Goal: Task Accomplishment & Management: Use online tool/utility

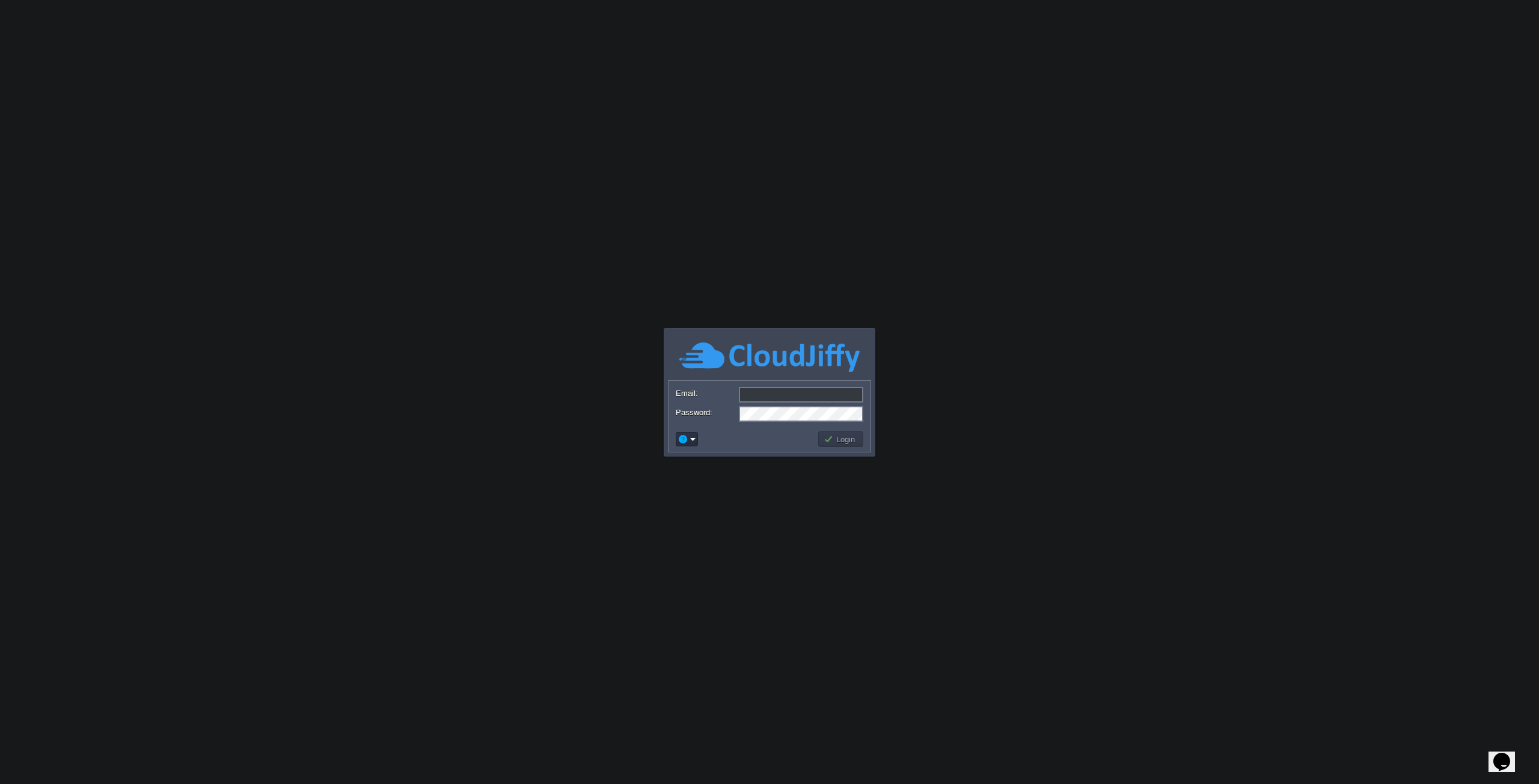
click at [505, 331] on body "Application Platform v.8.10.2 Email: Password: Login" at bounding box center [770, 392] width 1539 height 784
click at [767, 395] on input "Email:" at bounding box center [801, 395] width 125 height 16
paste input "[EMAIL_ADDRESS][DOMAIN_NAME]"
type input "[EMAIL_ADDRESS][DOMAIN_NAME]"
click at [549, 323] on body "Application Platform v.8.10.2 Required Field Email: [EMAIL_ADDRESS][DOMAIN_NAME…" at bounding box center [770, 392] width 1539 height 784
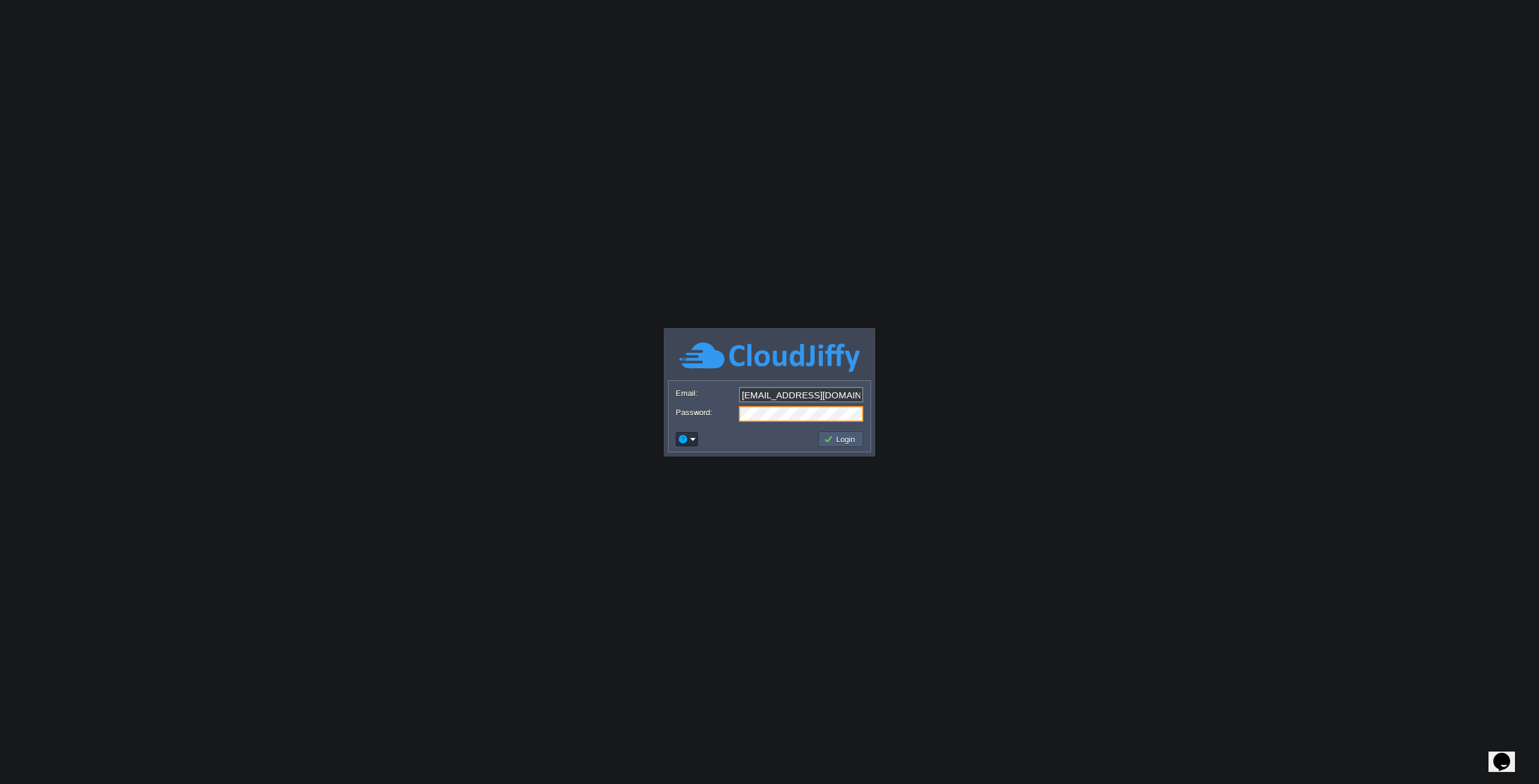
click at [832, 445] on td "Login" at bounding box center [841, 439] width 45 height 16
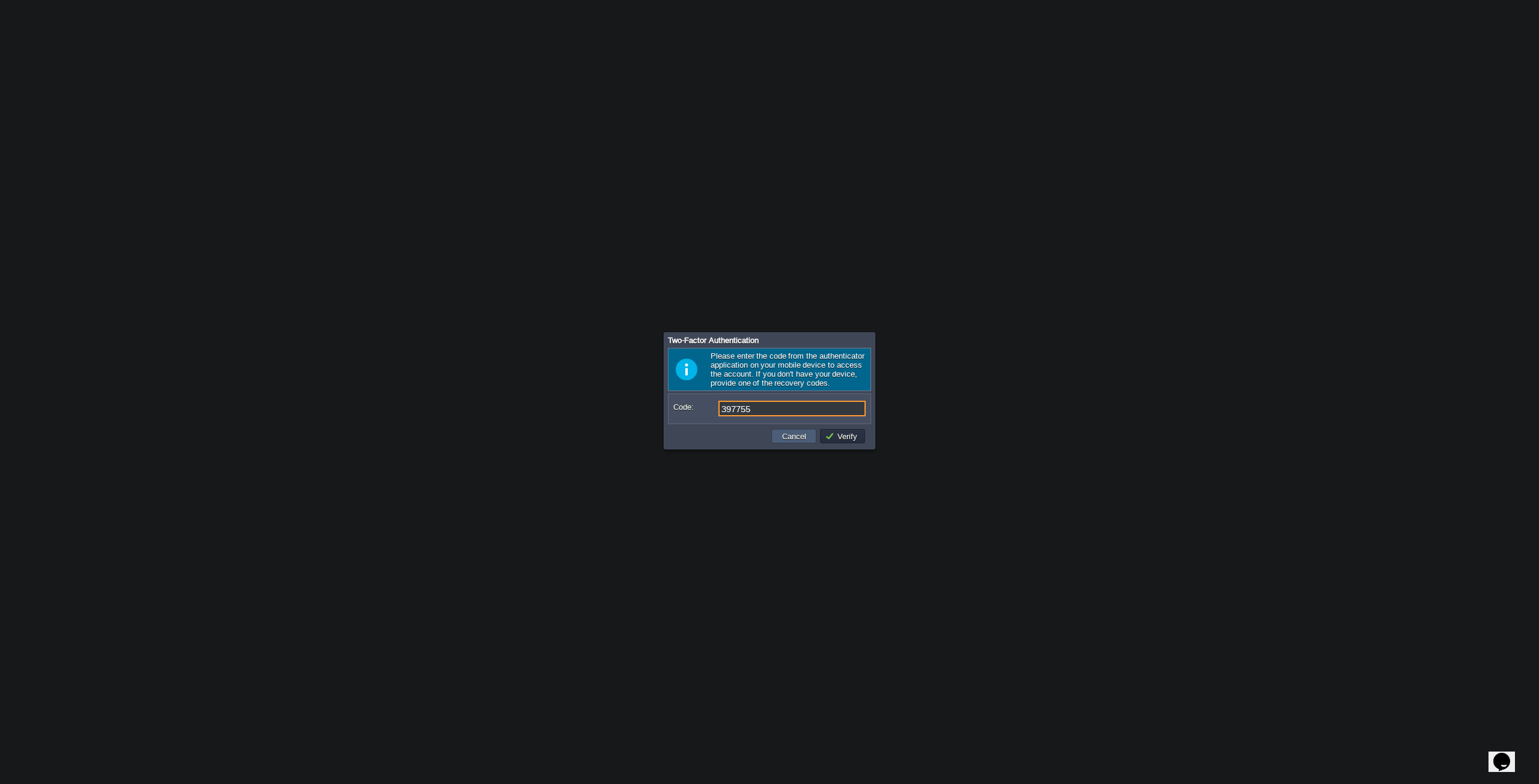
type input "397755"
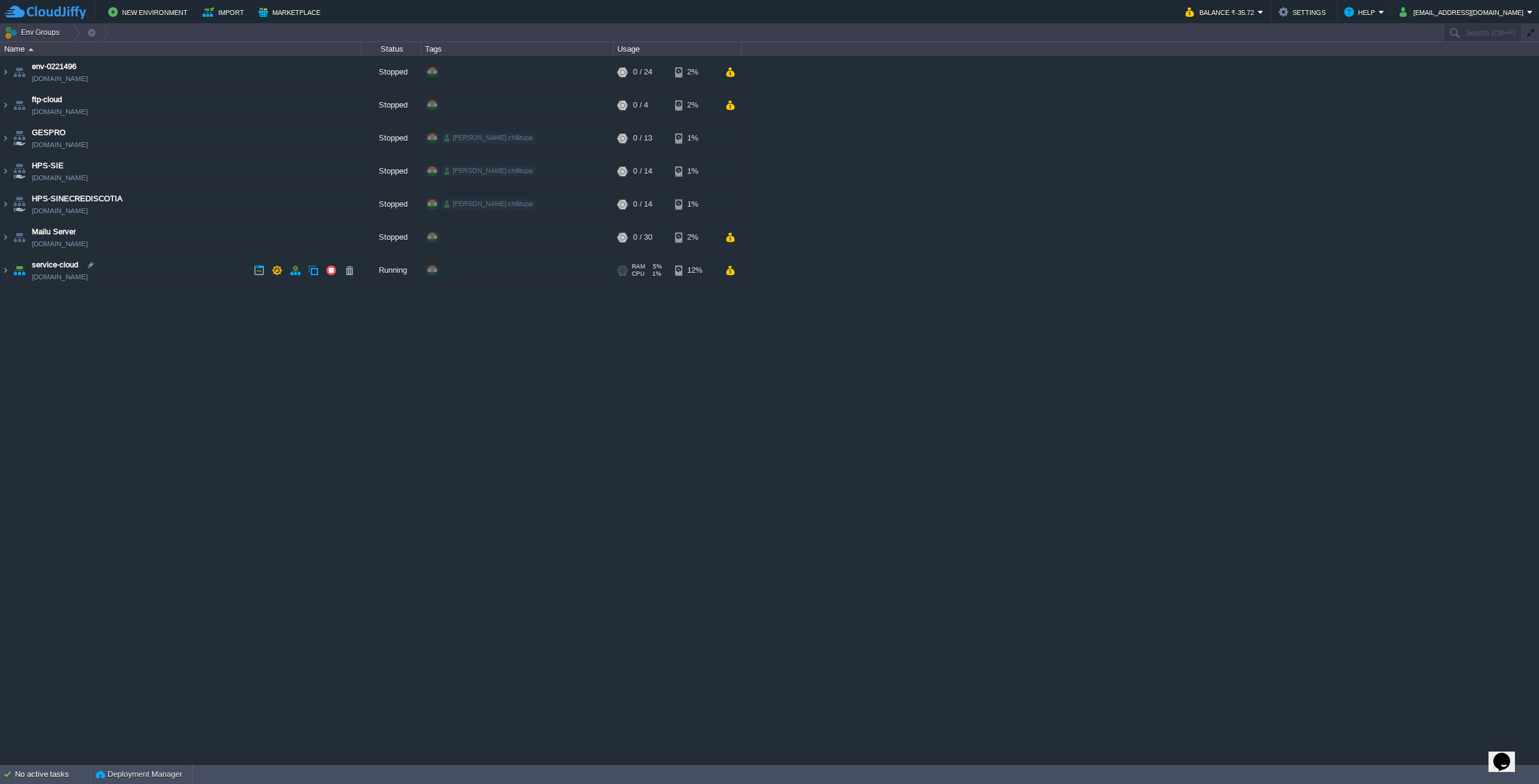
click at [185, 269] on td "service-cloud [DOMAIN_NAME]" at bounding box center [181, 270] width 361 height 33
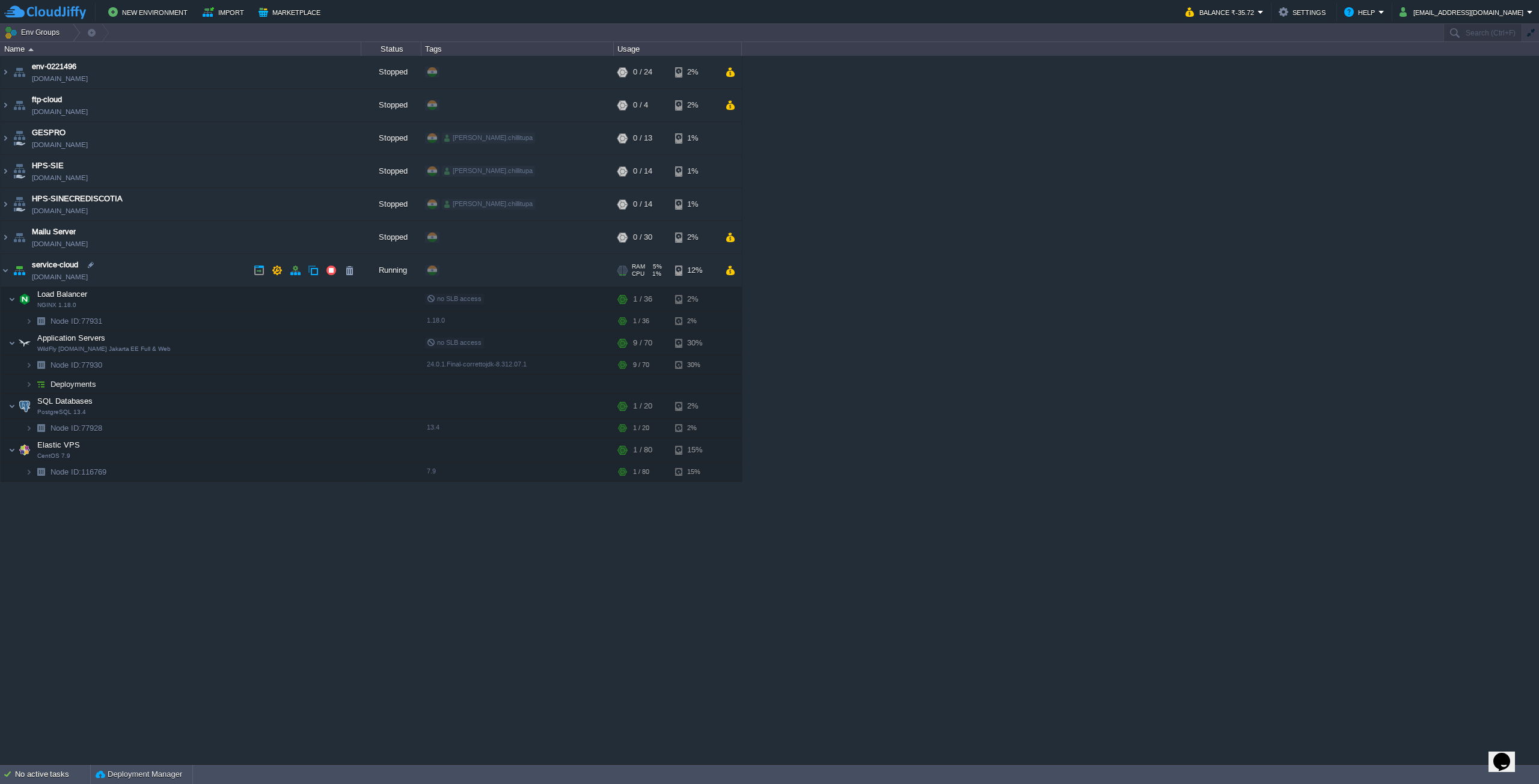
click at [185, 269] on td "service-cloud [DOMAIN_NAME]" at bounding box center [181, 270] width 361 height 33
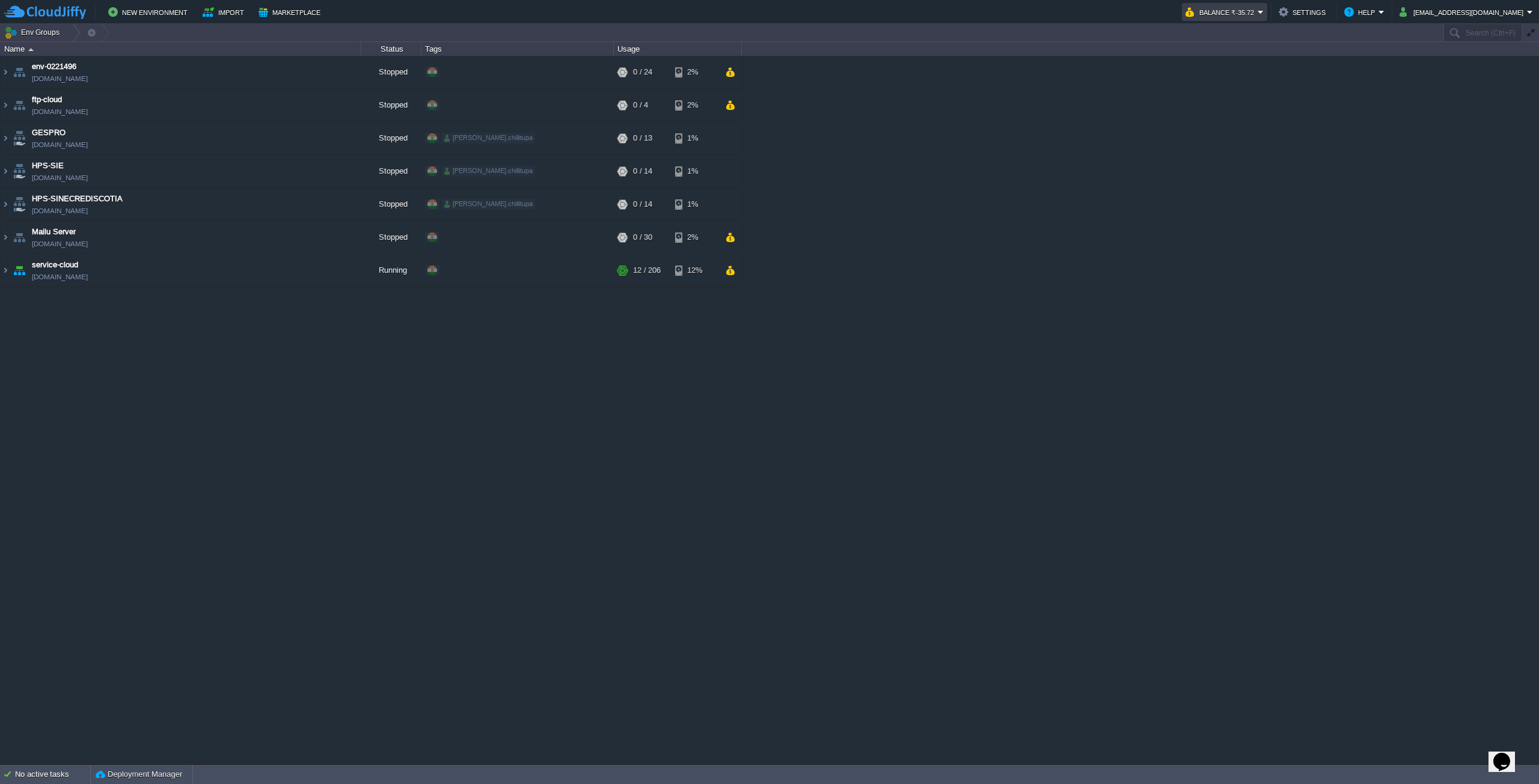
click at [1258, 16] on button "Balance ₹-35.72" at bounding box center [1222, 12] width 72 height 14
click at [1230, 81] on link "Refill Balance" at bounding box center [1247, 86] width 102 height 13
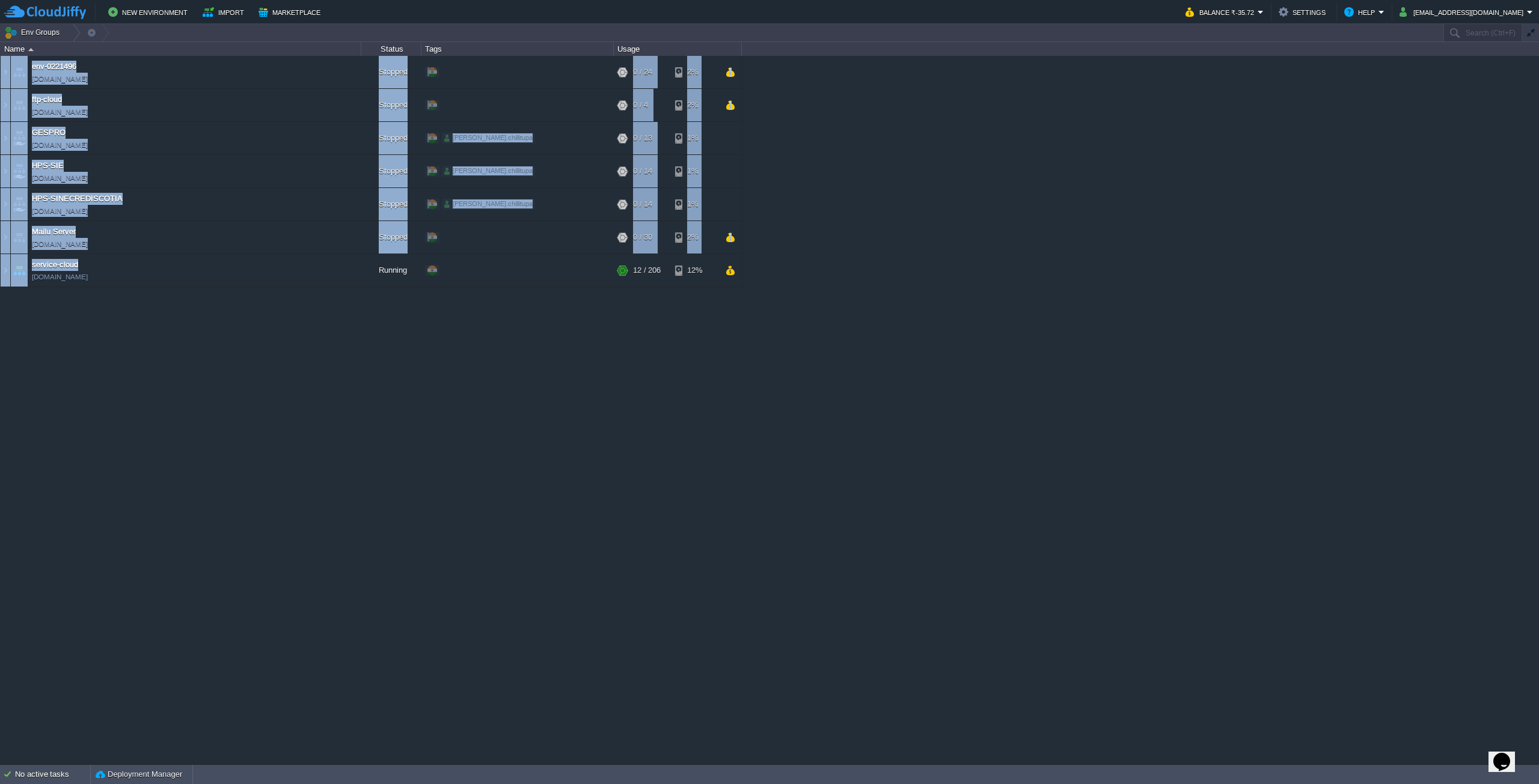
drag, startPoint x: 292, startPoint y: 281, endPoint x: 248, endPoint y: 297, distance: 46.8
click at [254, 301] on div "env-0221496 env-0221496.in1.cloudjiffy.net Stopped + Add to Env Group RAM 0% CP…" at bounding box center [770, 410] width 1539 height 708
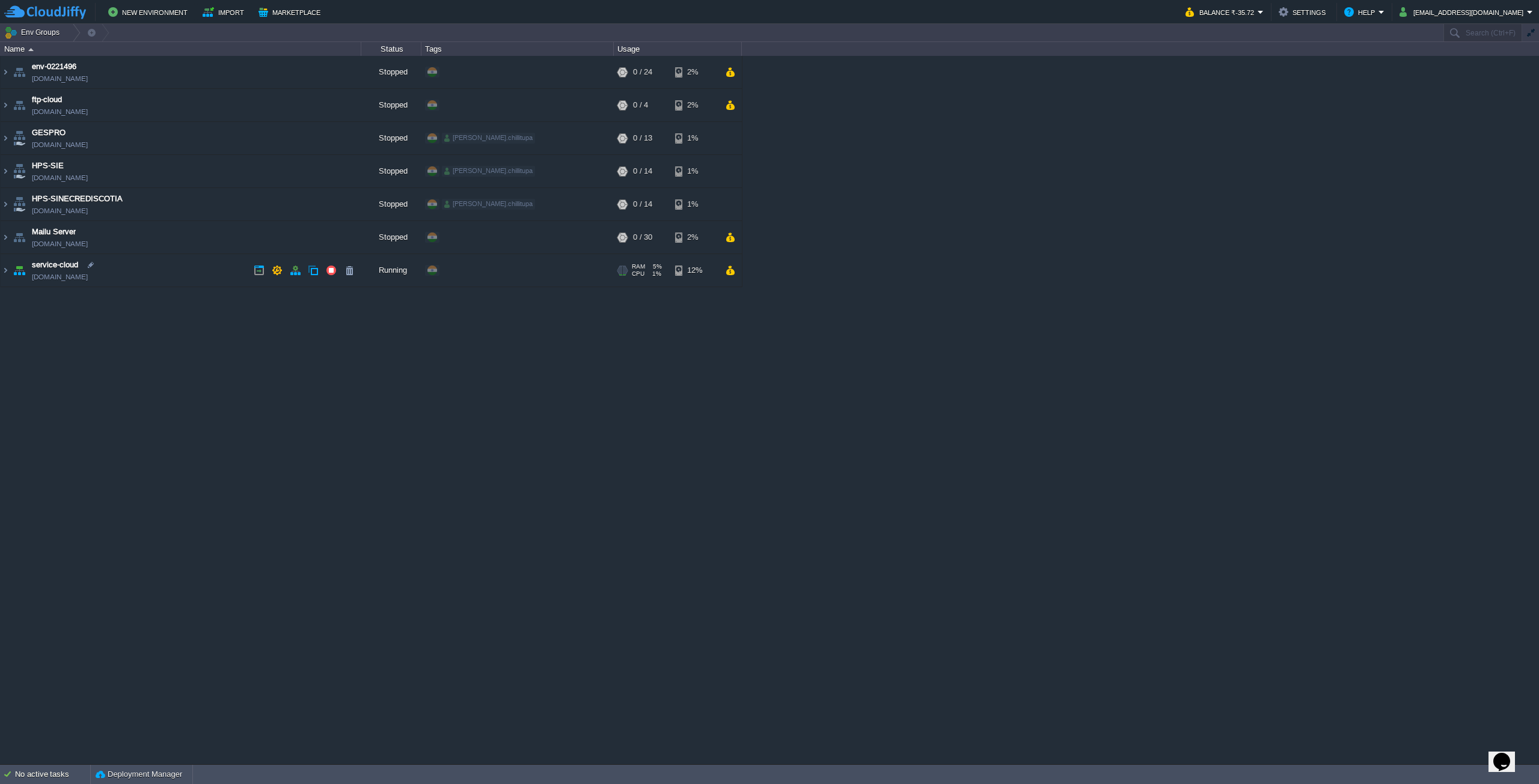
click at [207, 273] on td "service-cloud [DOMAIN_NAME]" at bounding box center [181, 270] width 361 height 33
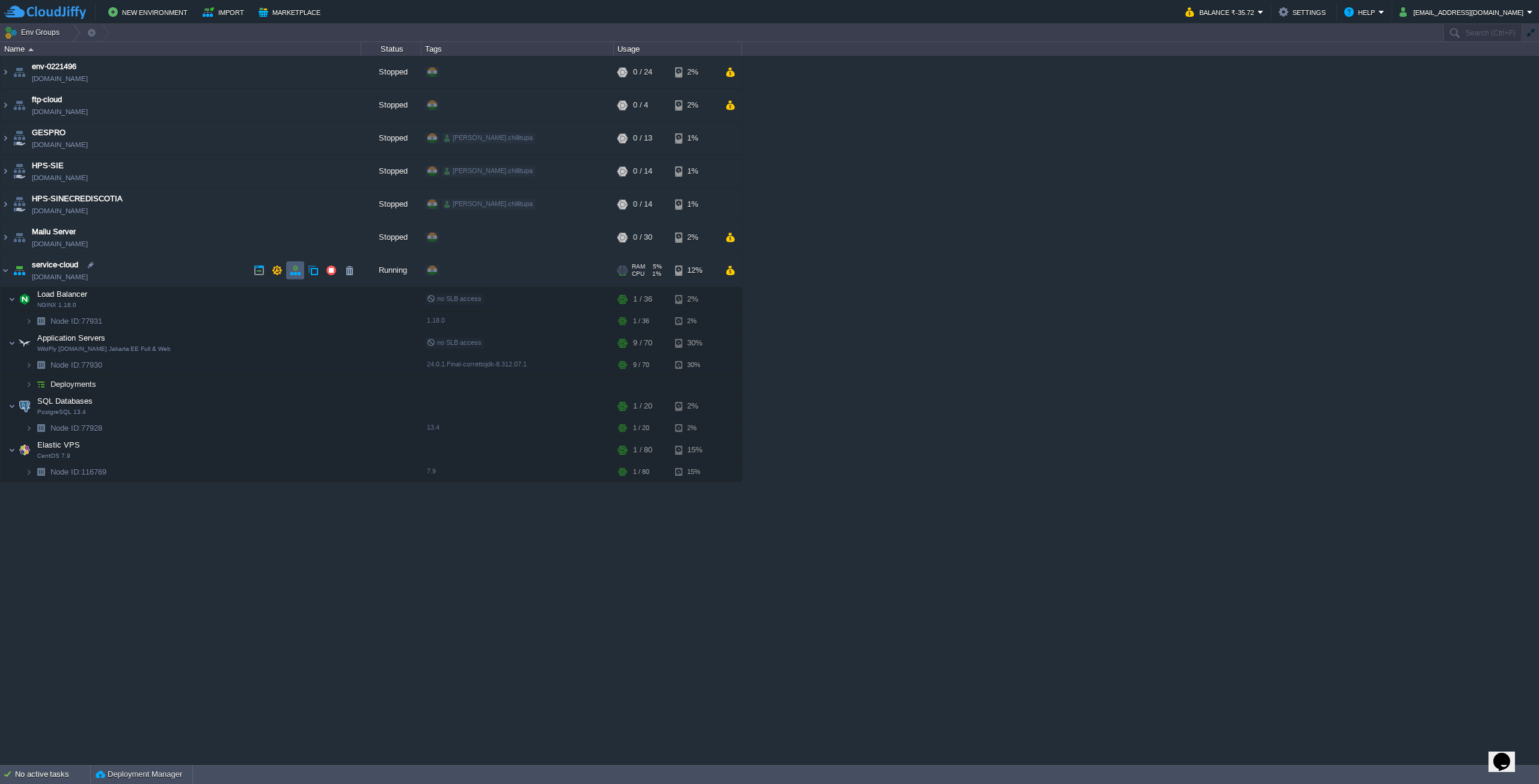
click at [293, 268] on button "button" at bounding box center [294, 270] width 11 height 11
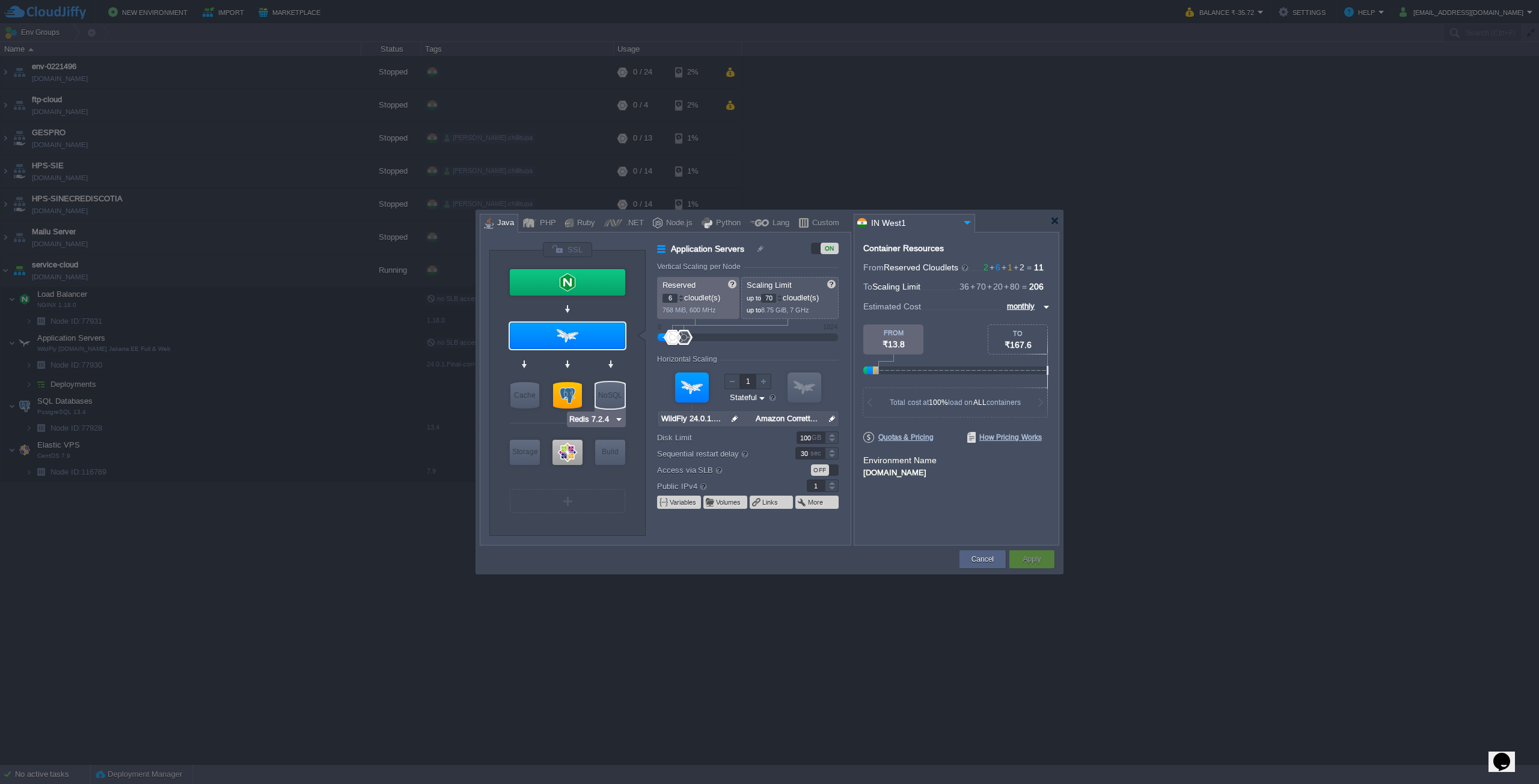
type input "CentOS 7.9"
click at [559, 454] on div at bounding box center [568, 453] width 30 height 25
type input "Elastic VPS"
type input "2"
type input "80"
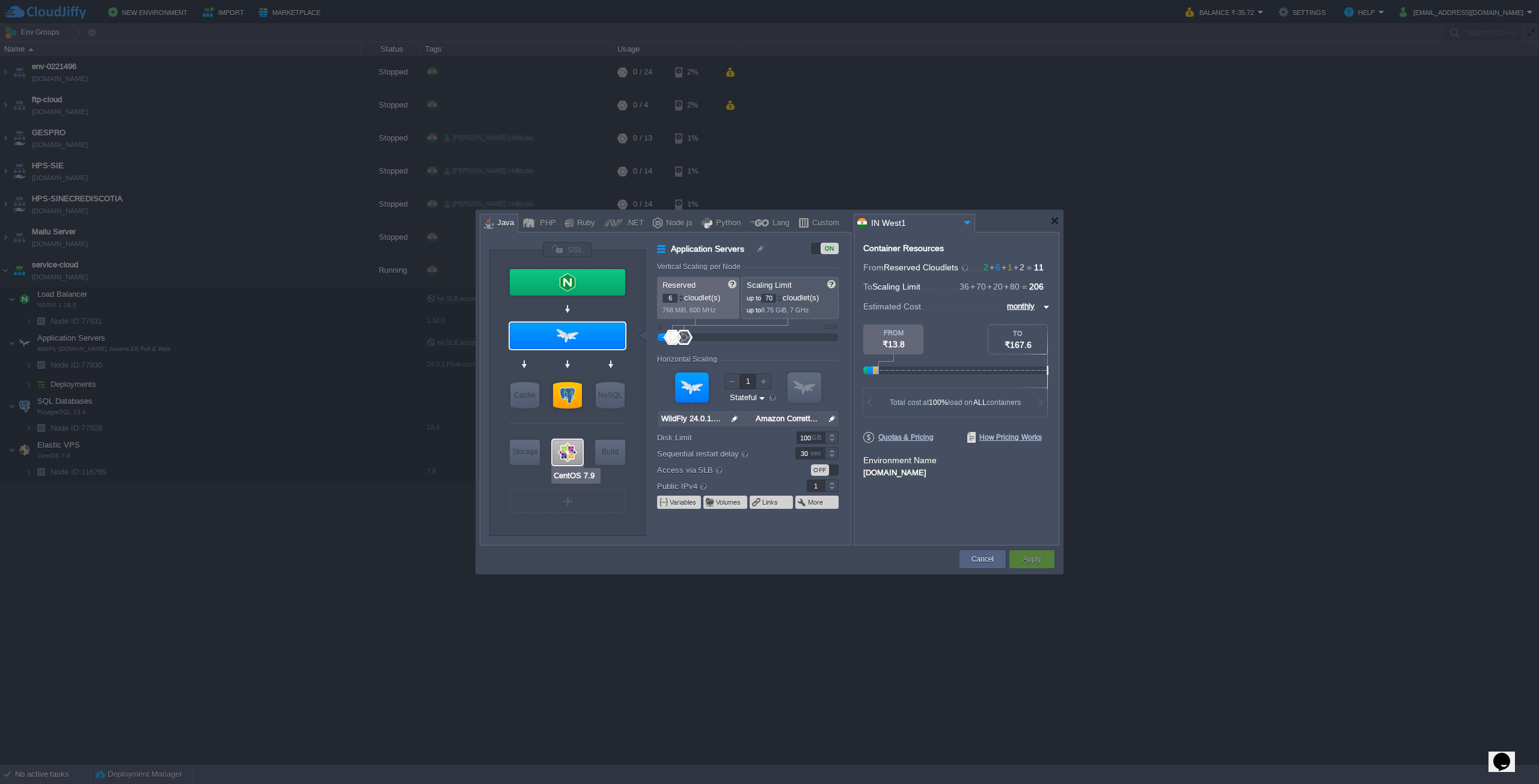
type input "CentOS 7.9"
type input "null"
type input "7.9"
type input "160"
type input "Redis 7.2.4"
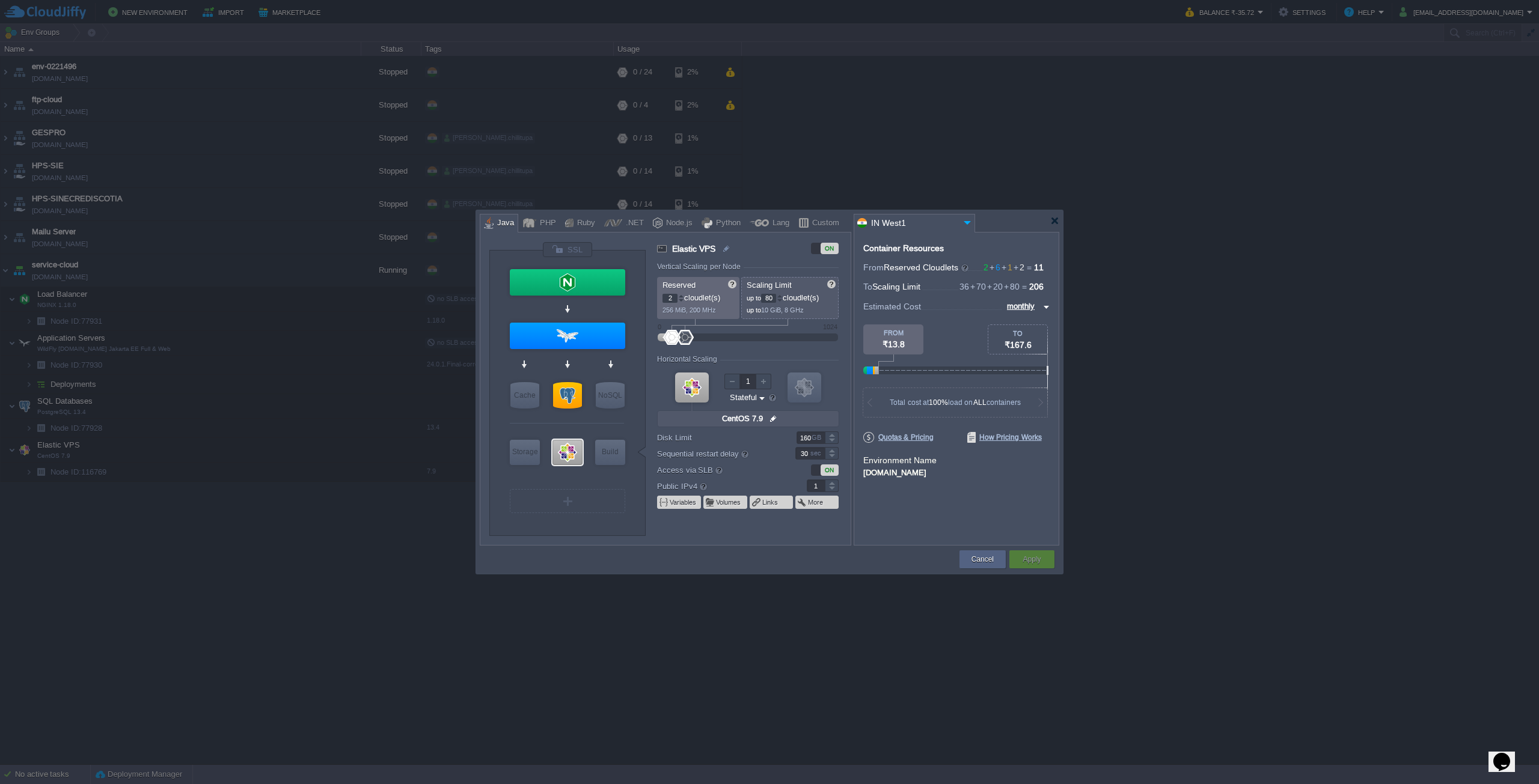
type input "1"
click at [678, 300] on div at bounding box center [681, 301] width 6 height 4
click at [783, 300] on div at bounding box center [779, 301] width 6 height 4
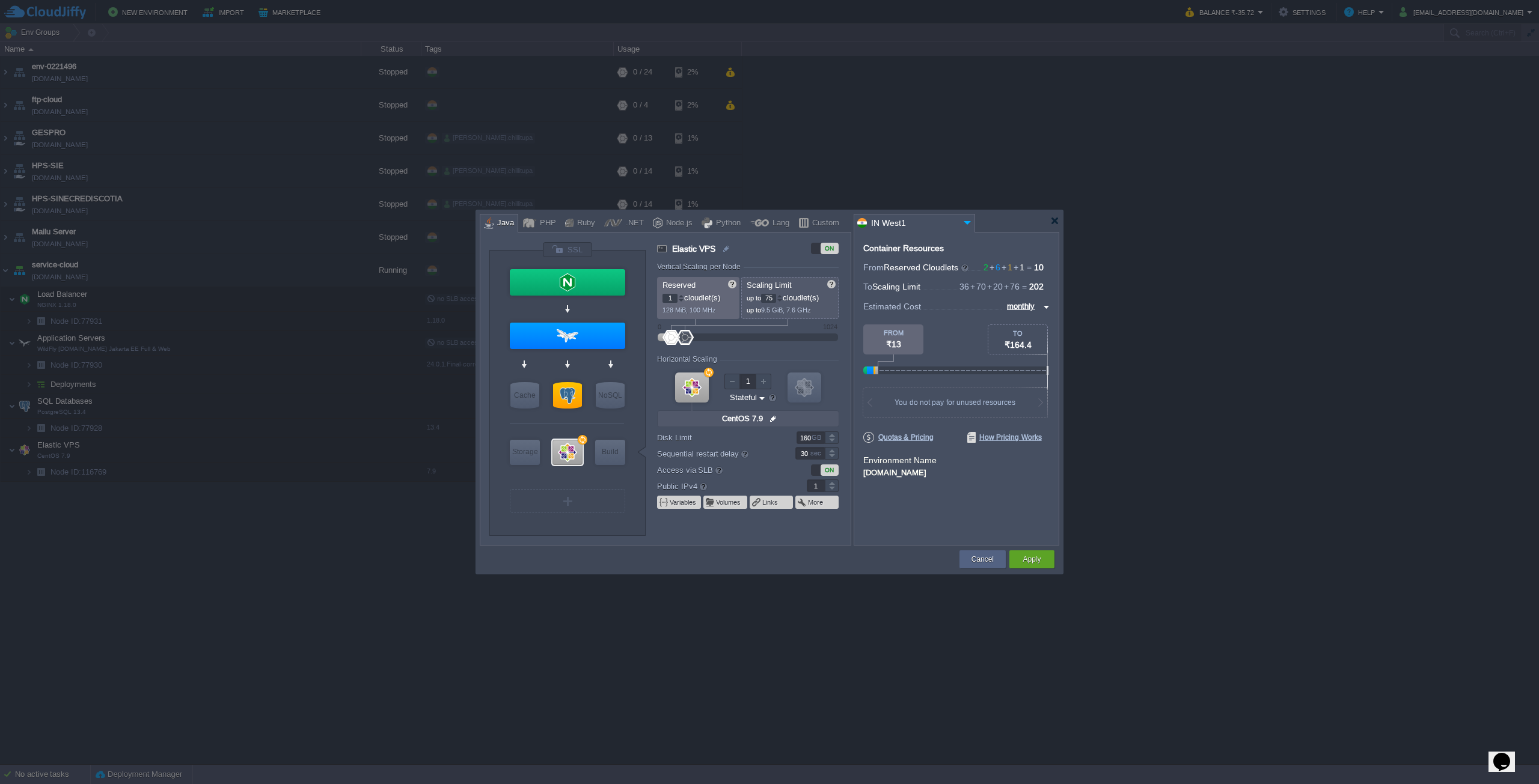
click at [783, 300] on div at bounding box center [779, 301] width 6 height 4
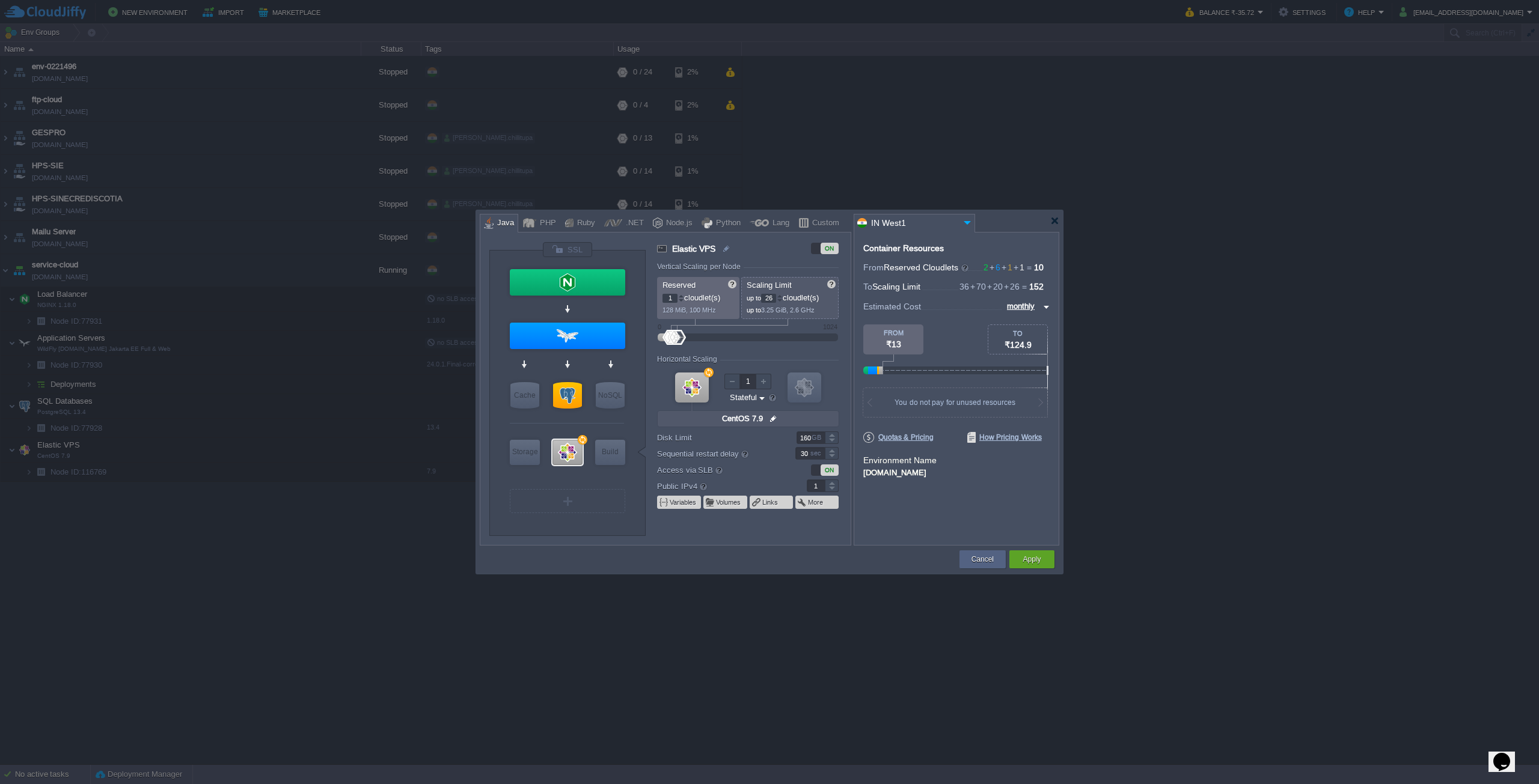
click at [783, 298] on div at bounding box center [780, 298] width 6 height 1
click at [783, 295] on div at bounding box center [779, 296] width 6 height 4
type input "30"
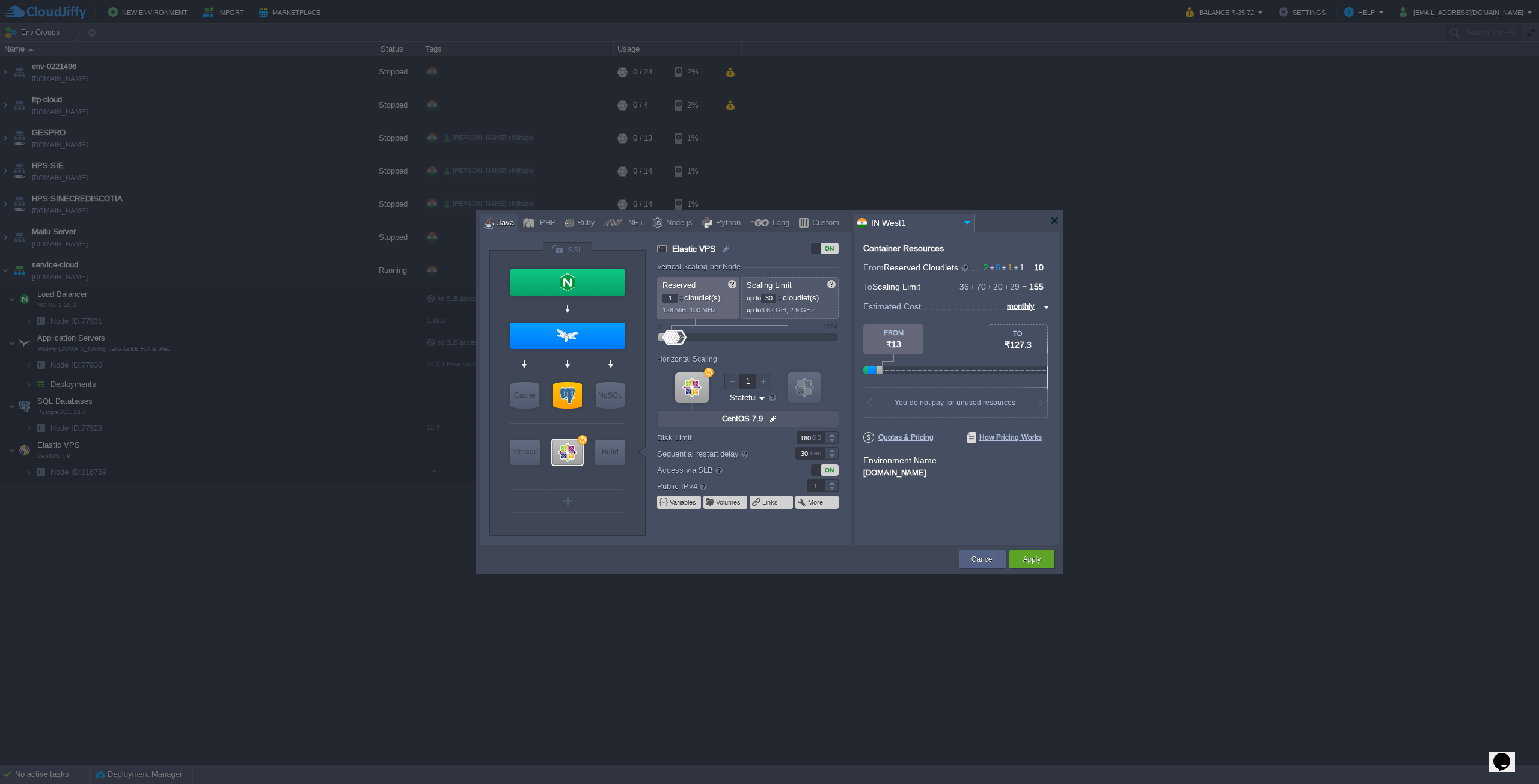
click at [783, 295] on div at bounding box center [779, 296] width 6 height 4
click at [831, 443] on div at bounding box center [832, 441] width 14 height 6
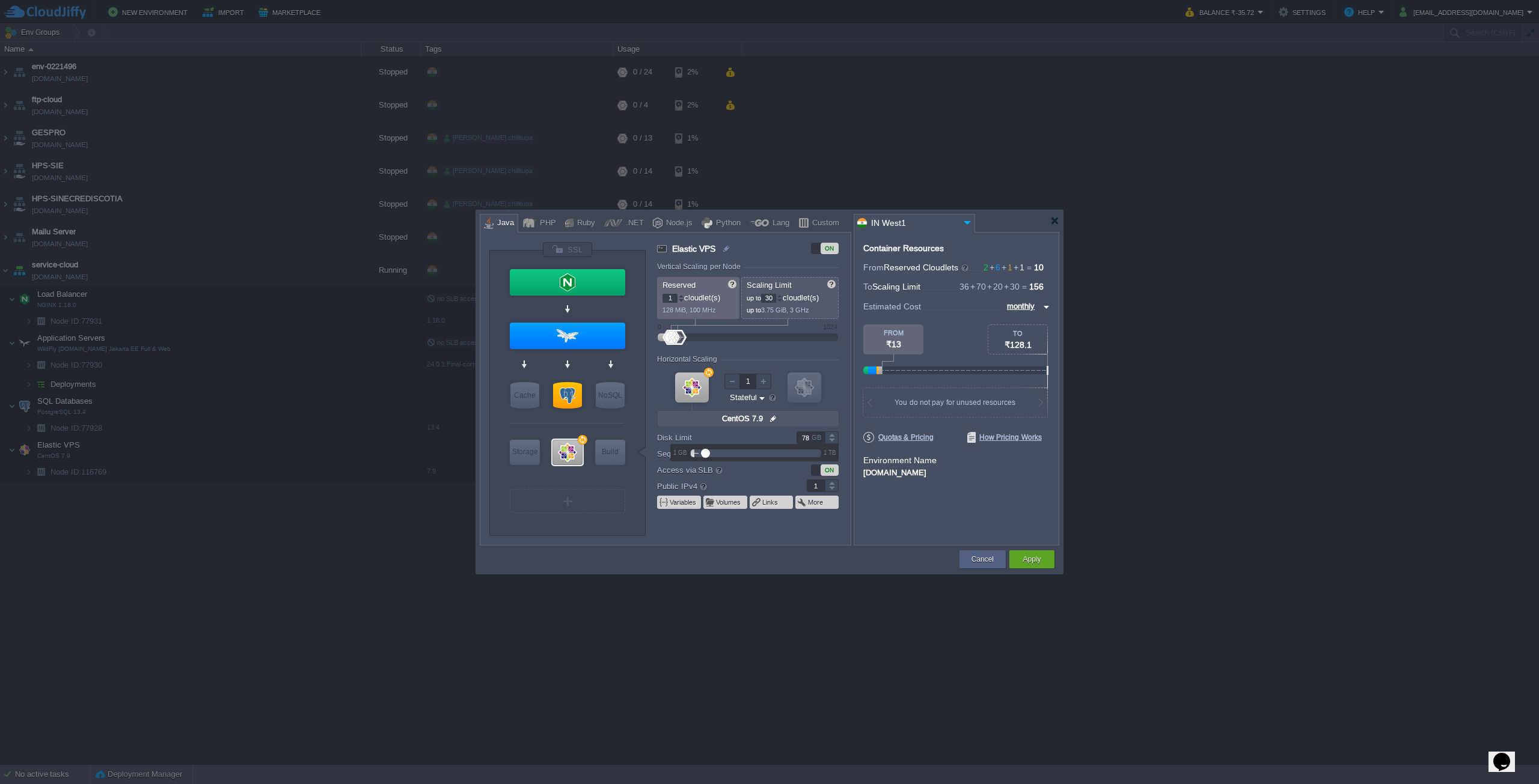
click at [831, 443] on div at bounding box center [832, 441] width 14 height 6
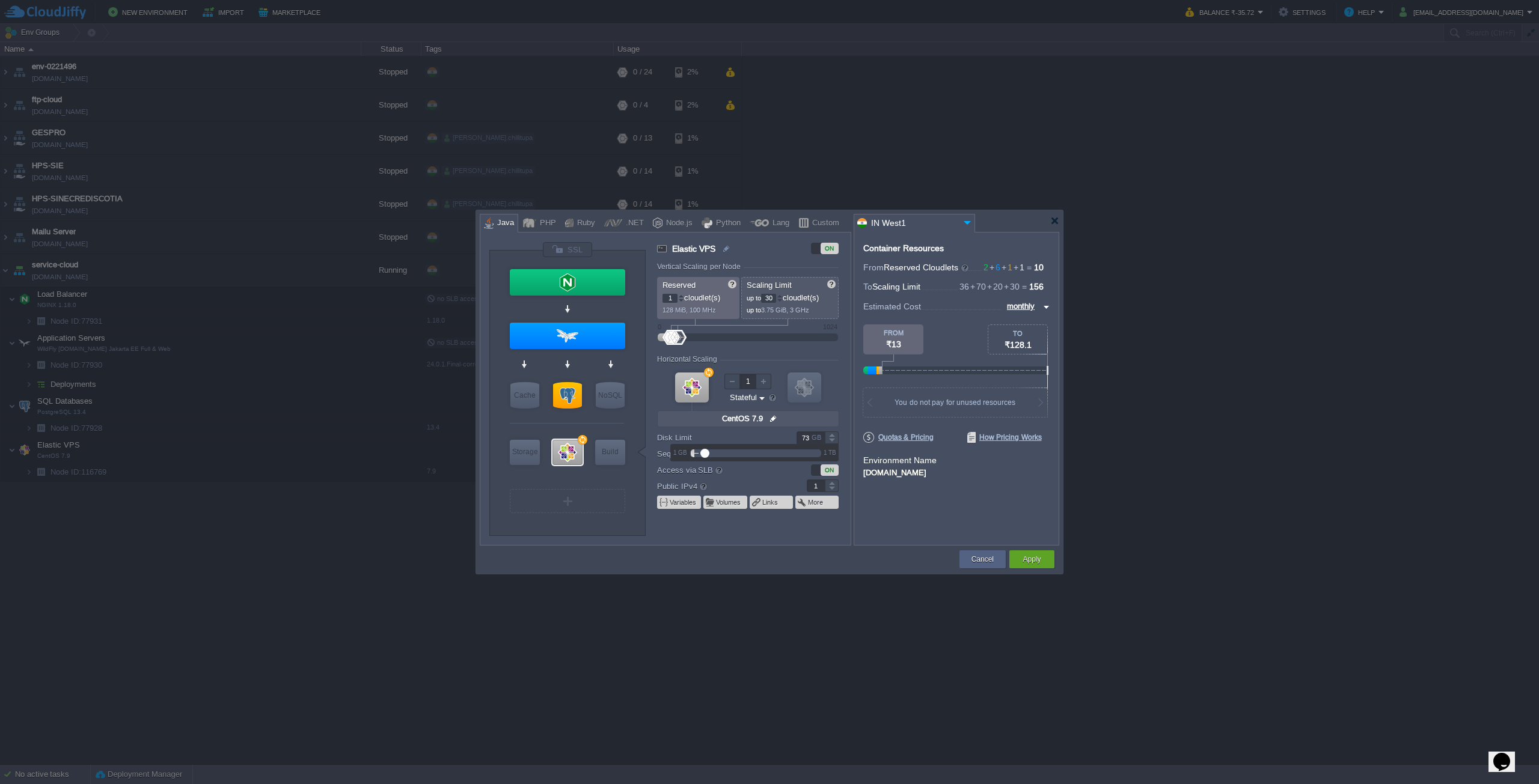
click at [831, 443] on div at bounding box center [832, 441] width 14 height 6
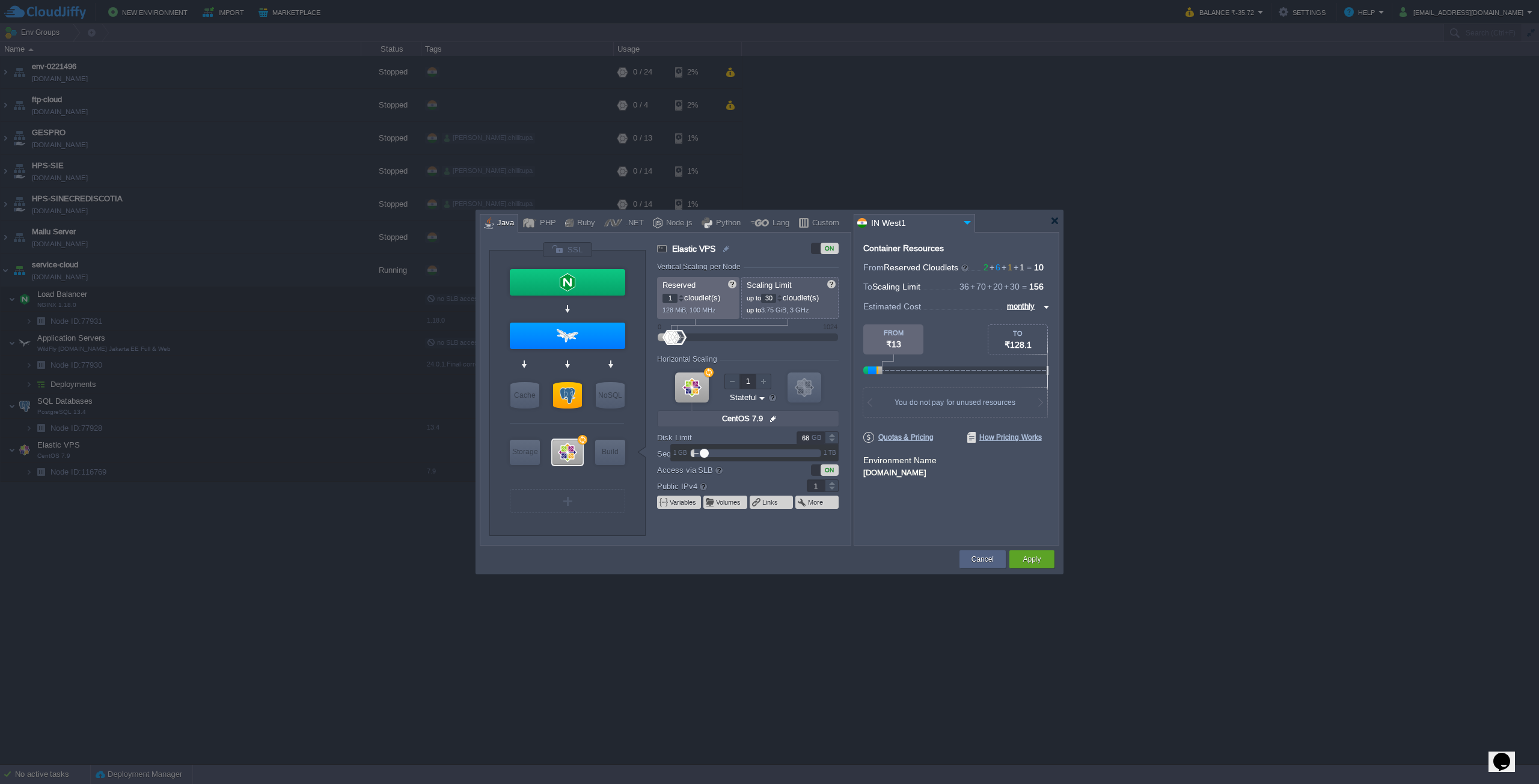
click at [831, 443] on div at bounding box center [832, 441] width 14 height 6
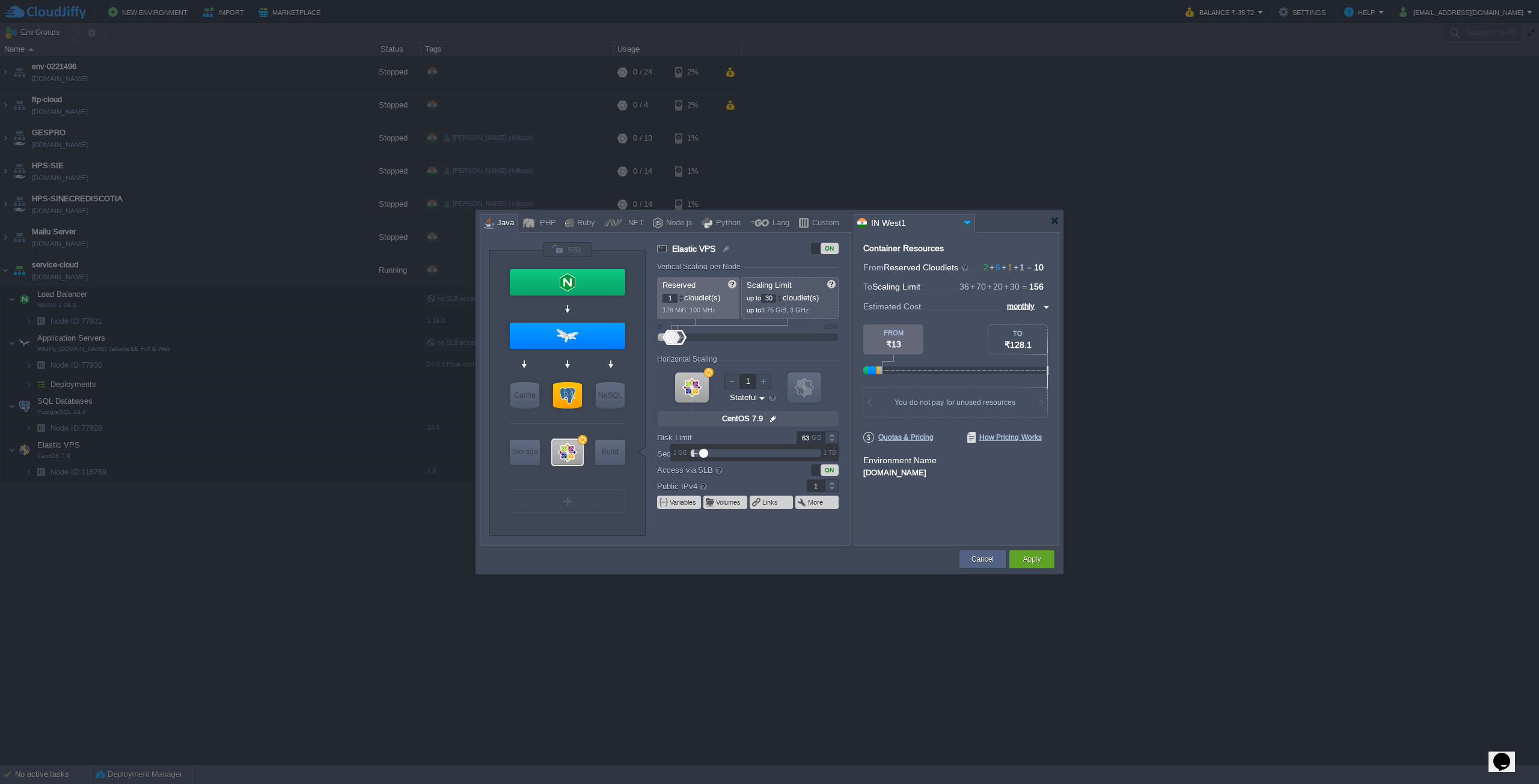
click at [831, 443] on div at bounding box center [832, 441] width 14 height 6
type input "60"
click at [831, 443] on div at bounding box center [832, 441] width 14 height 6
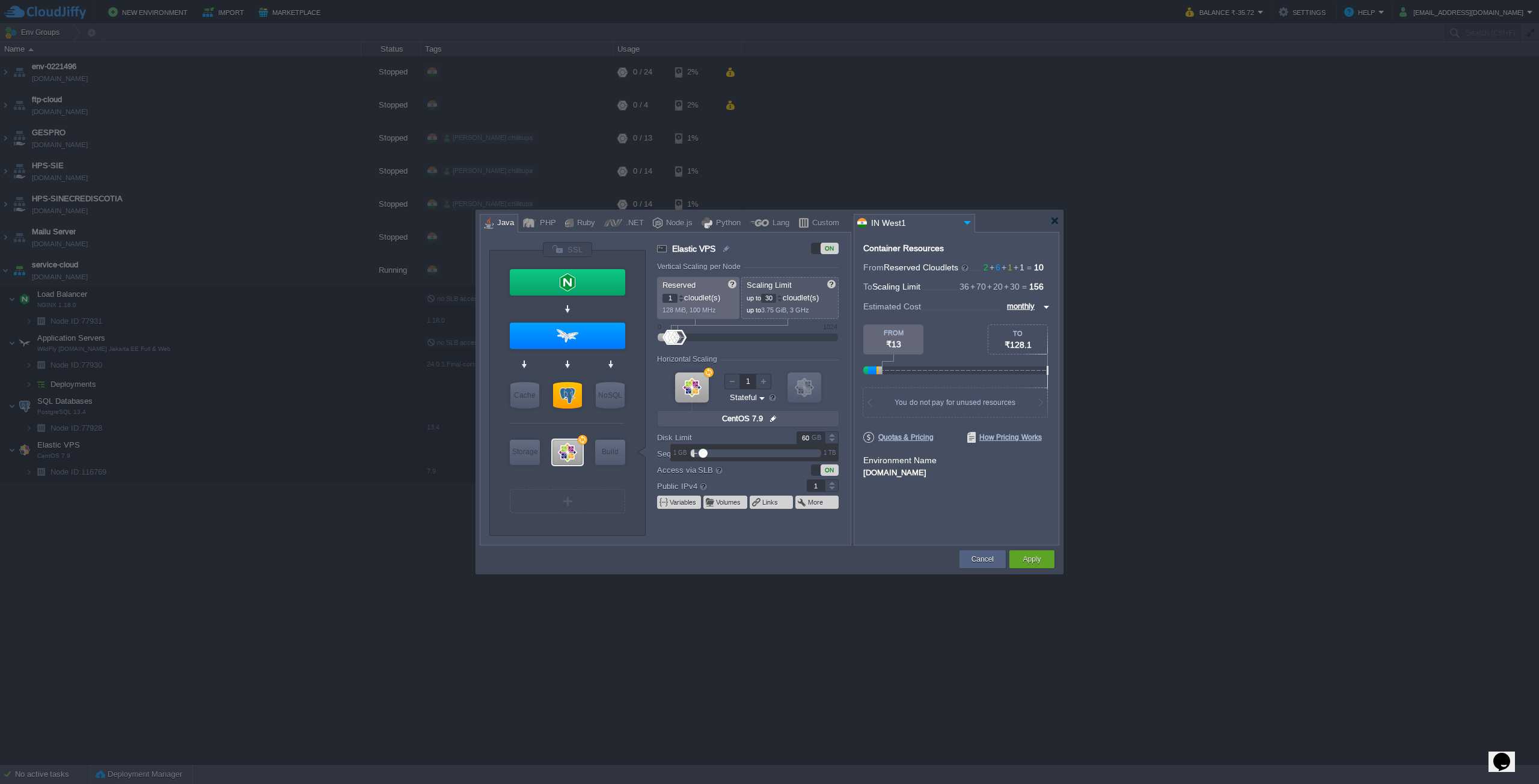
click at [842, 357] on form "Vertical Scaling per Node Reserved 1 cloudlet(s) 128 MiB, 100 MHz Scaling Limit…" at bounding box center [753, 403] width 193 height 282
click at [680, 294] on div at bounding box center [681, 296] width 6 height 4
type input "1"
click at [681, 299] on div at bounding box center [681, 301] width 6 height 4
click at [985, 556] on button "Cancel" at bounding box center [983, 559] width 22 height 12
